Goal: Information Seeking & Learning: Learn about a topic

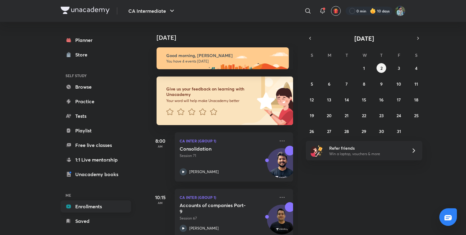
click at [87, 208] on link "Enrollments" at bounding box center [96, 206] width 70 height 12
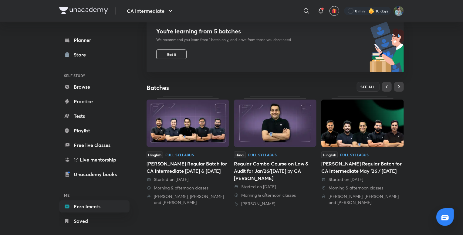
scroll to position [183, 0]
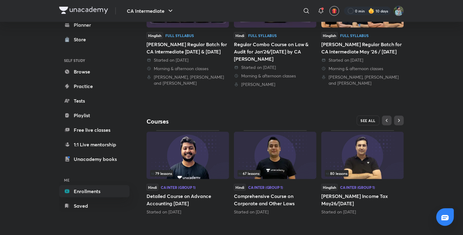
click at [368, 118] on span "SEE ALL" at bounding box center [368, 120] width 15 height 4
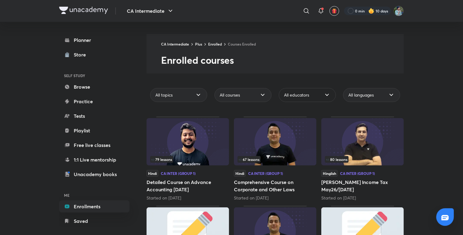
click at [327, 89] on div "All educators" at bounding box center [307, 95] width 57 height 14
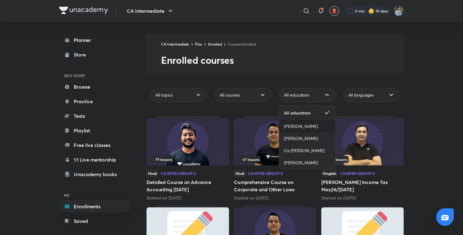
click at [299, 128] on span "[PERSON_NAME]" at bounding box center [301, 126] width 34 height 6
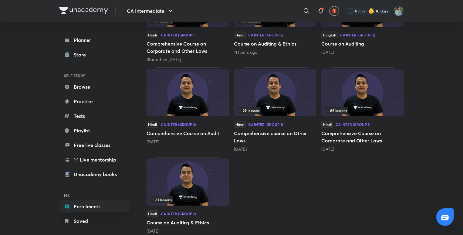
scroll to position [148, 0]
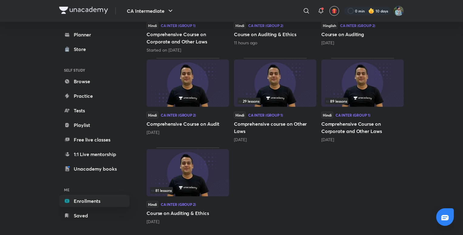
click at [188, 173] on img at bounding box center [188, 172] width 83 height 47
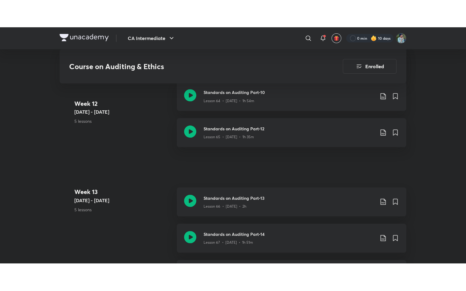
scroll to position [2994, 0]
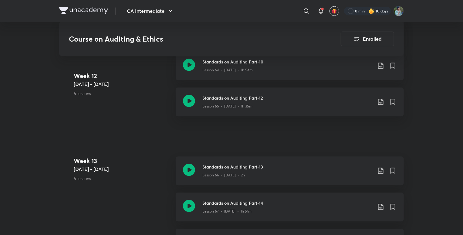
click at [188, 173] on icon at bounding box center [189, 170] width 12 height 12
